Goal: Information Seeking & Learning: Learn about a topic

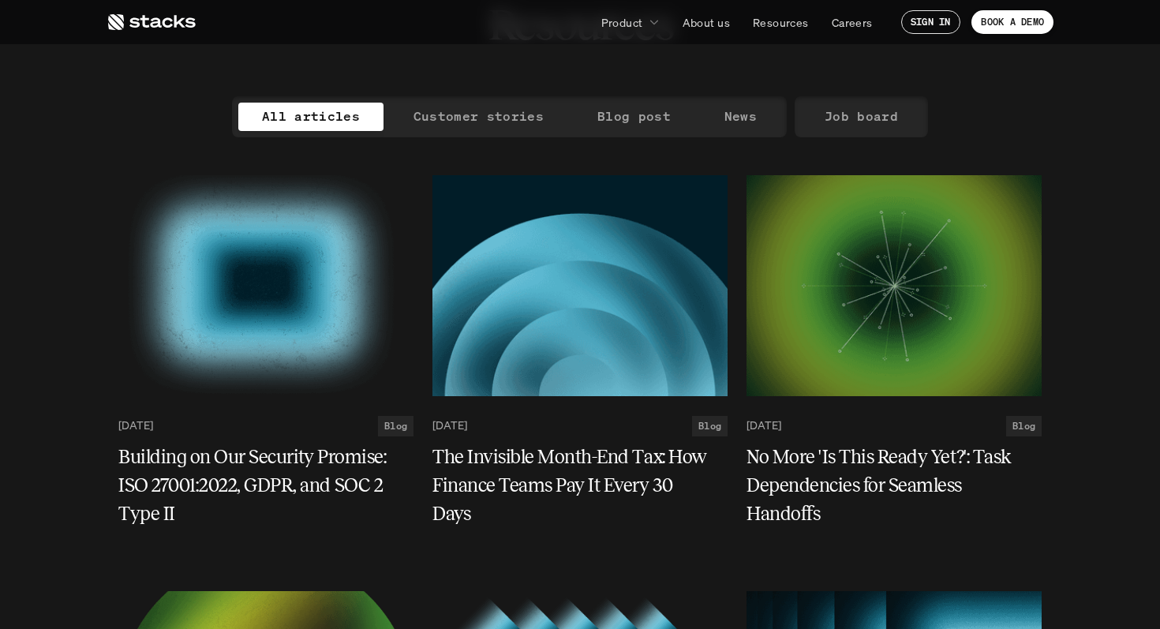
scroll to position [139, 0]
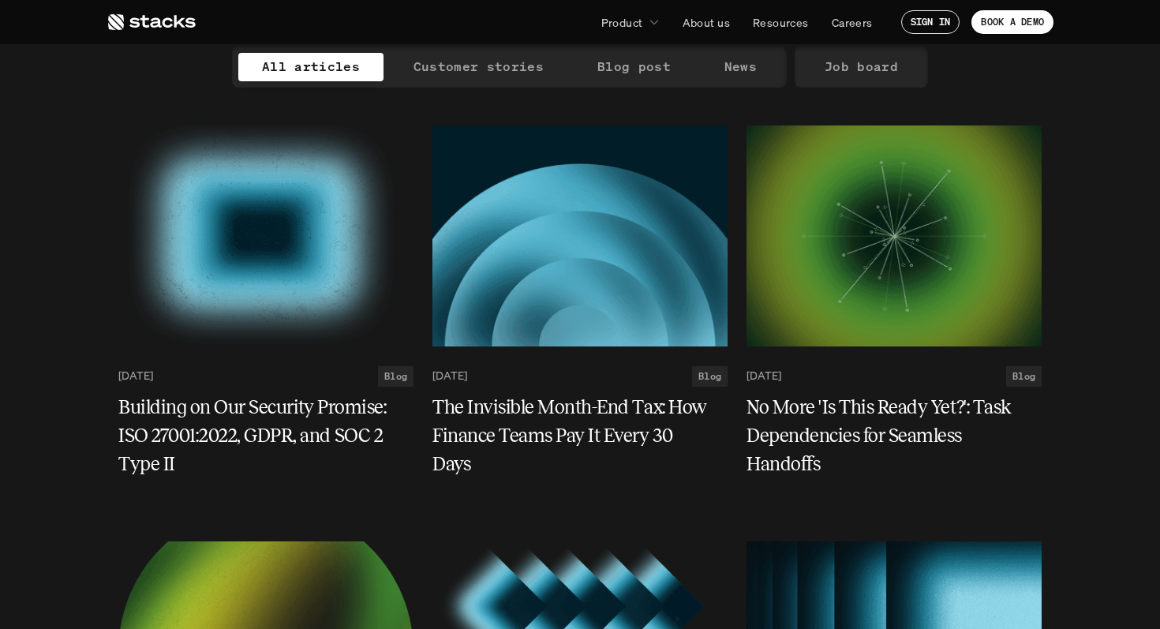
scroll to position [162, 0]
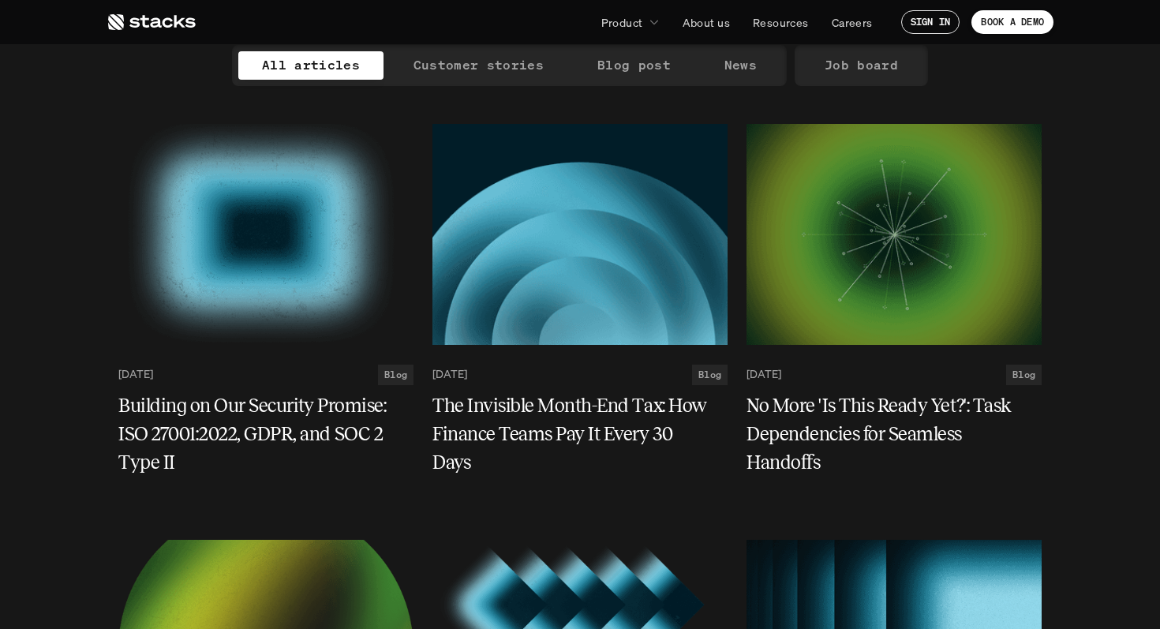
click at [236, 413] on h5 "Building on Our Security Promise: ISO 27001:2022, GDPR, and SOC 2 Type II" at bounding box center [256, 433] width 276 height 85
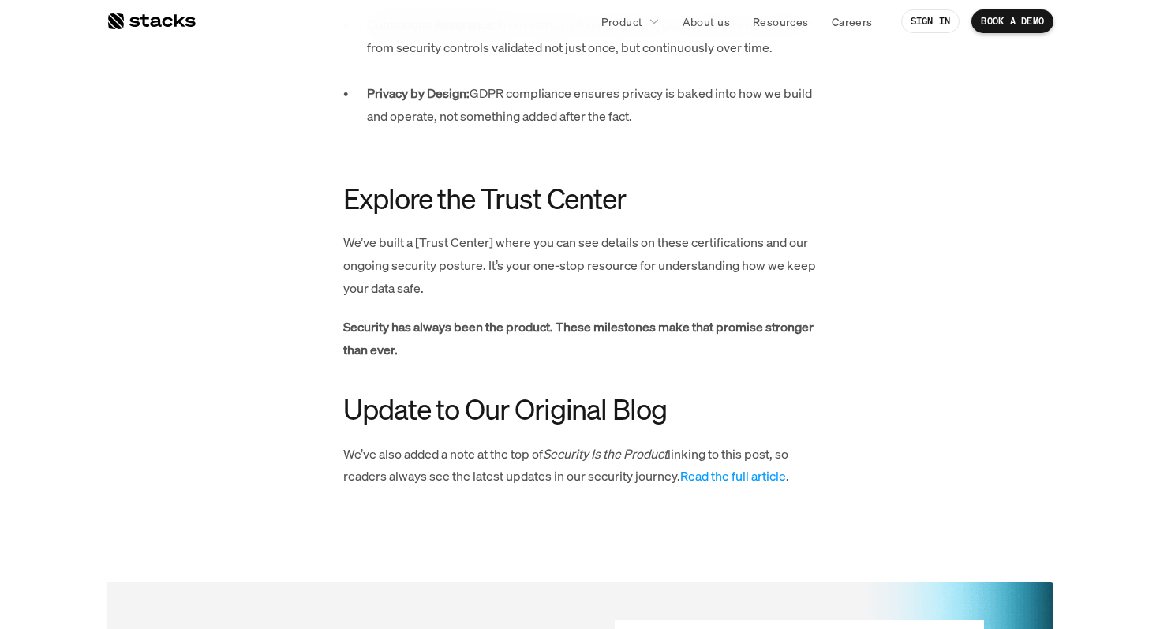
scroll to position [1701, 0]
